Goal: Find contact information: Find contact information

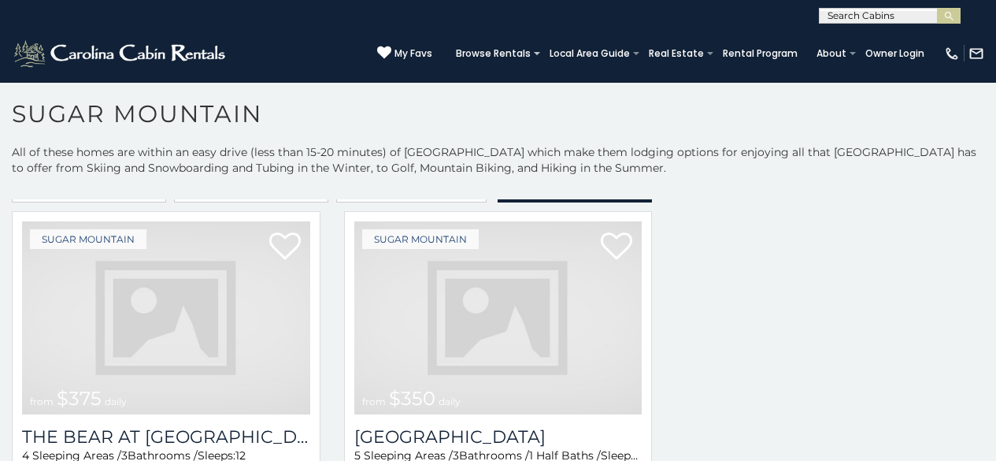
scroll to position [2016, 0]
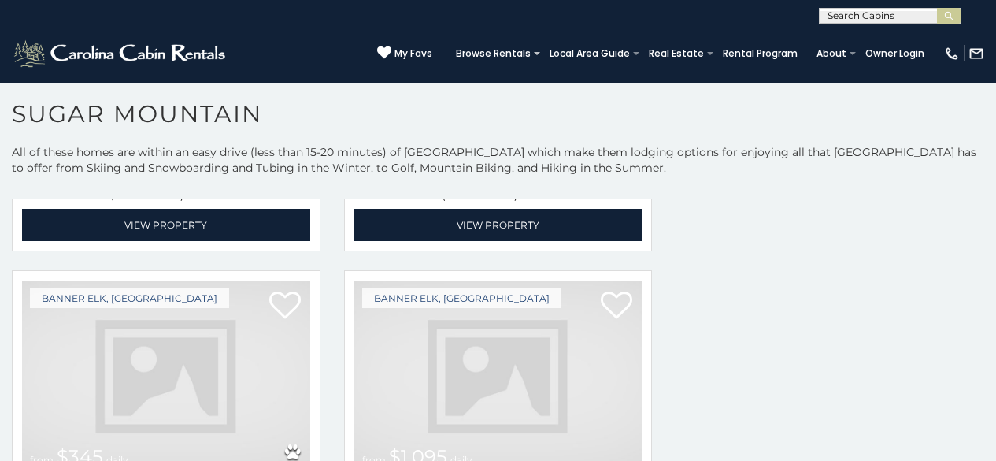
click at [258, 286] on img at bounding box center [166, 376] width 288 height 193
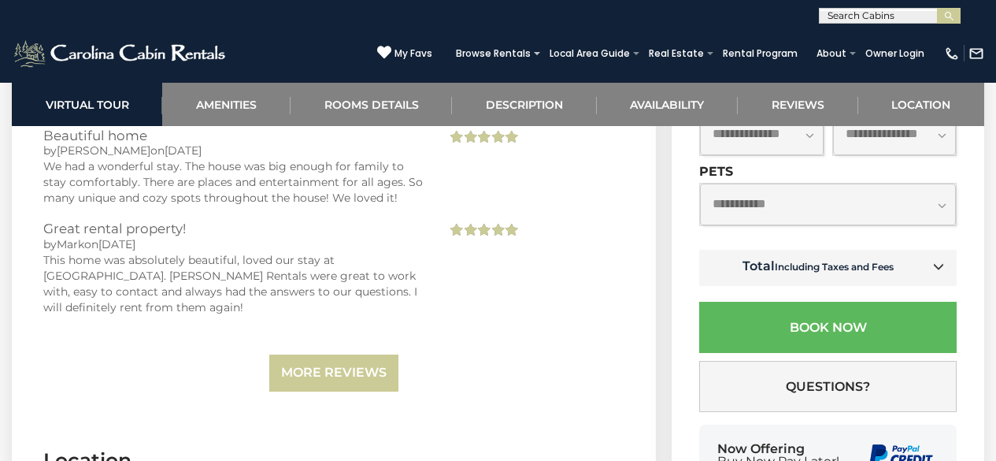
scroll to position [5222, 0]
